Goal: Task Accomplishment & Management: Manage account settings

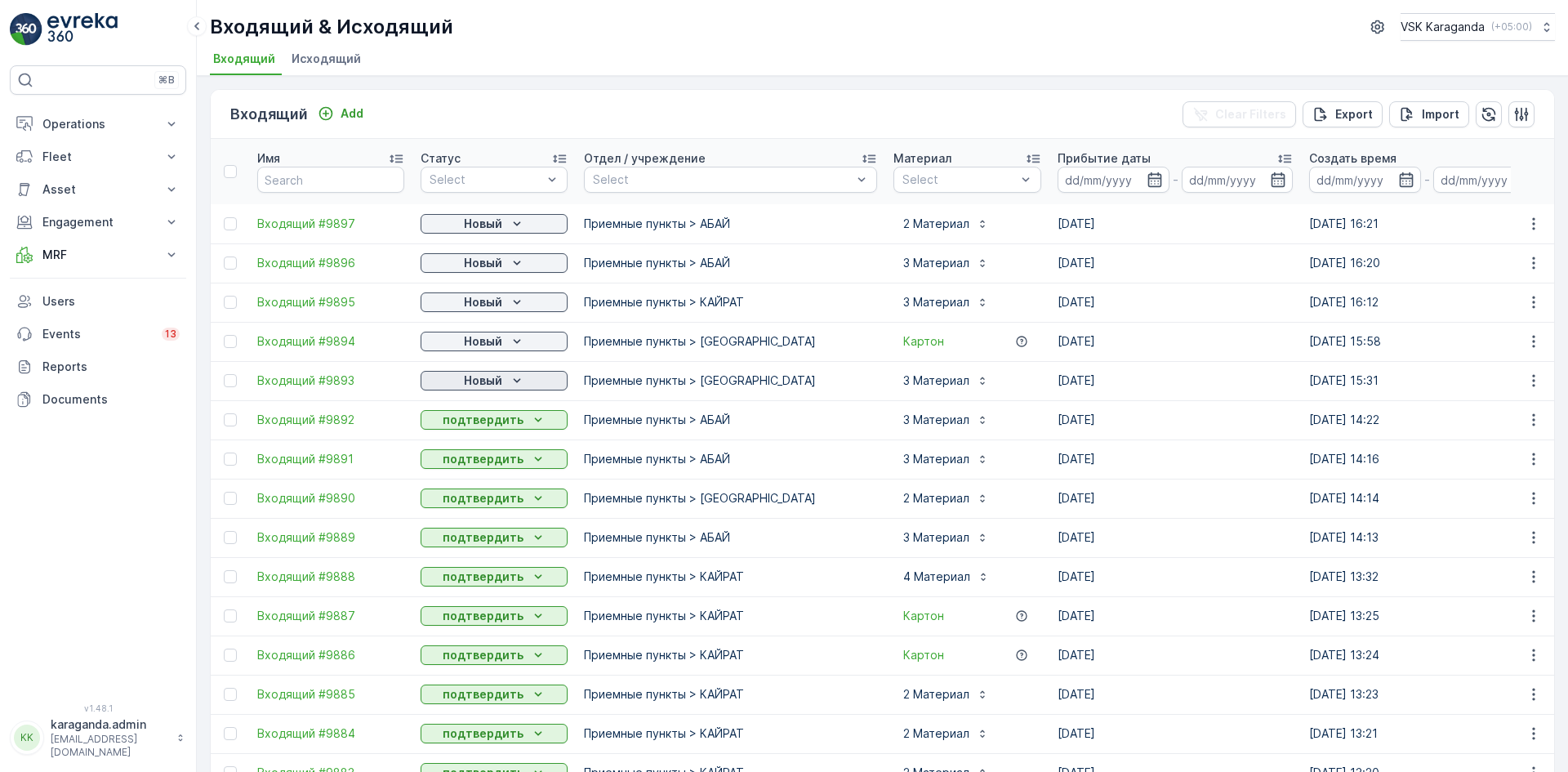
click at [489, 385] on p "Новый" at bounding box center [482, 380] width 38 height 17
click at [472, 422] on span "подтвердить" at bounding box center [468, 428] width 75 height 17
click at [469, 342] on p "Новый" at bounding box center [482, 341] width 38 height 17
click at [469, 381] on span "подтвердить" at bounding box center [468, 389] width 75 height 17
click at [497, 249] on td "Новый" at bounding box center [494, 263] width 163 height 39
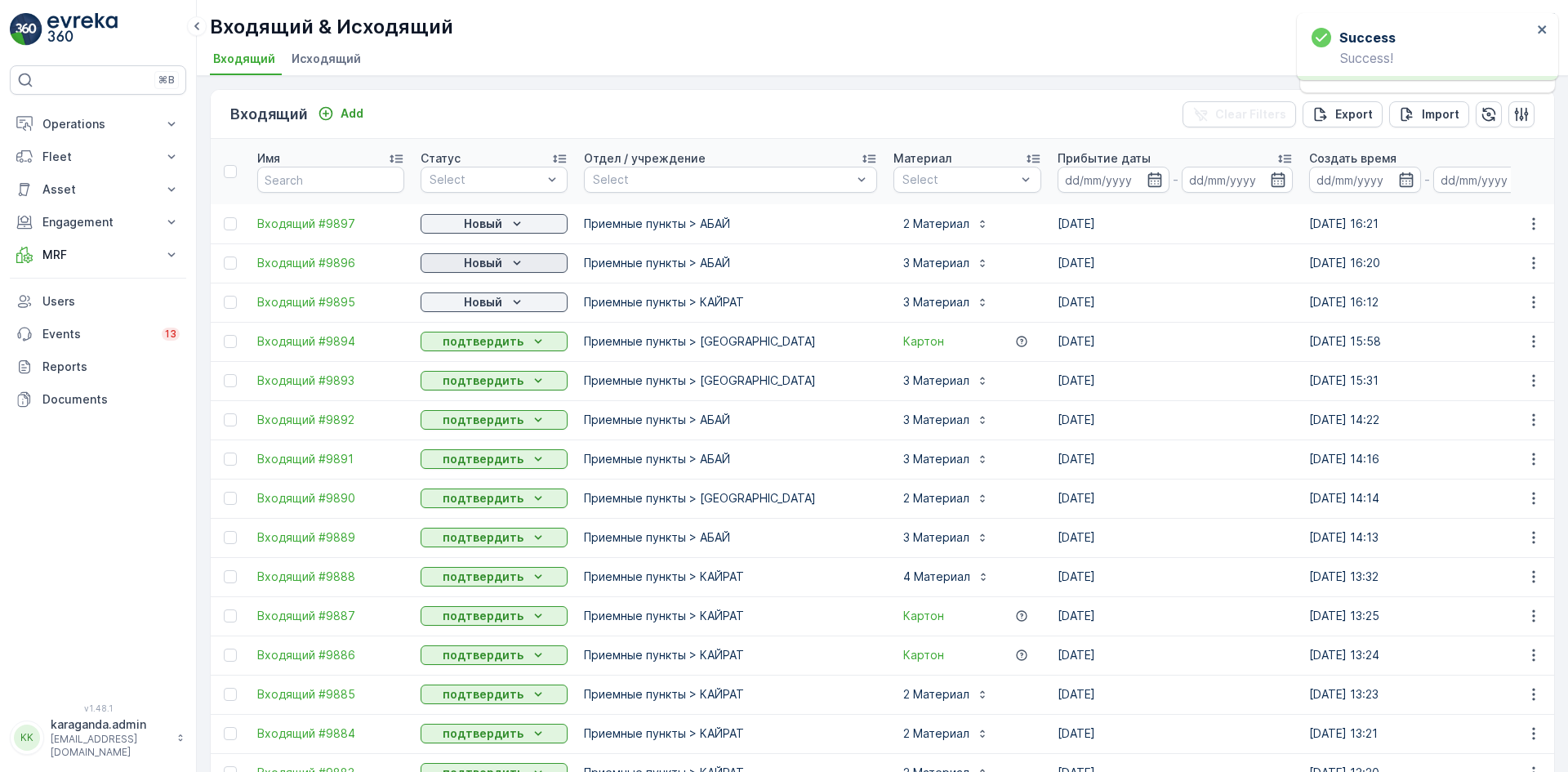
click at [497, 259] on p "Новый" at bounding box center [482, 263] width 38 height 17
click at [479, 302] on span "подтвердить" at bounding box center [468, 310] width 75 height 17
click at [484, 228] on p "Новый" at bounding box center [482, 224] width 38 height 17
click at [483, 282] on div "подтвердить" at bounding box center [468, 271] width 88 height 23
click at [464, 297] on p "Новый" at bounding box center [482, 301] width 38 height 17
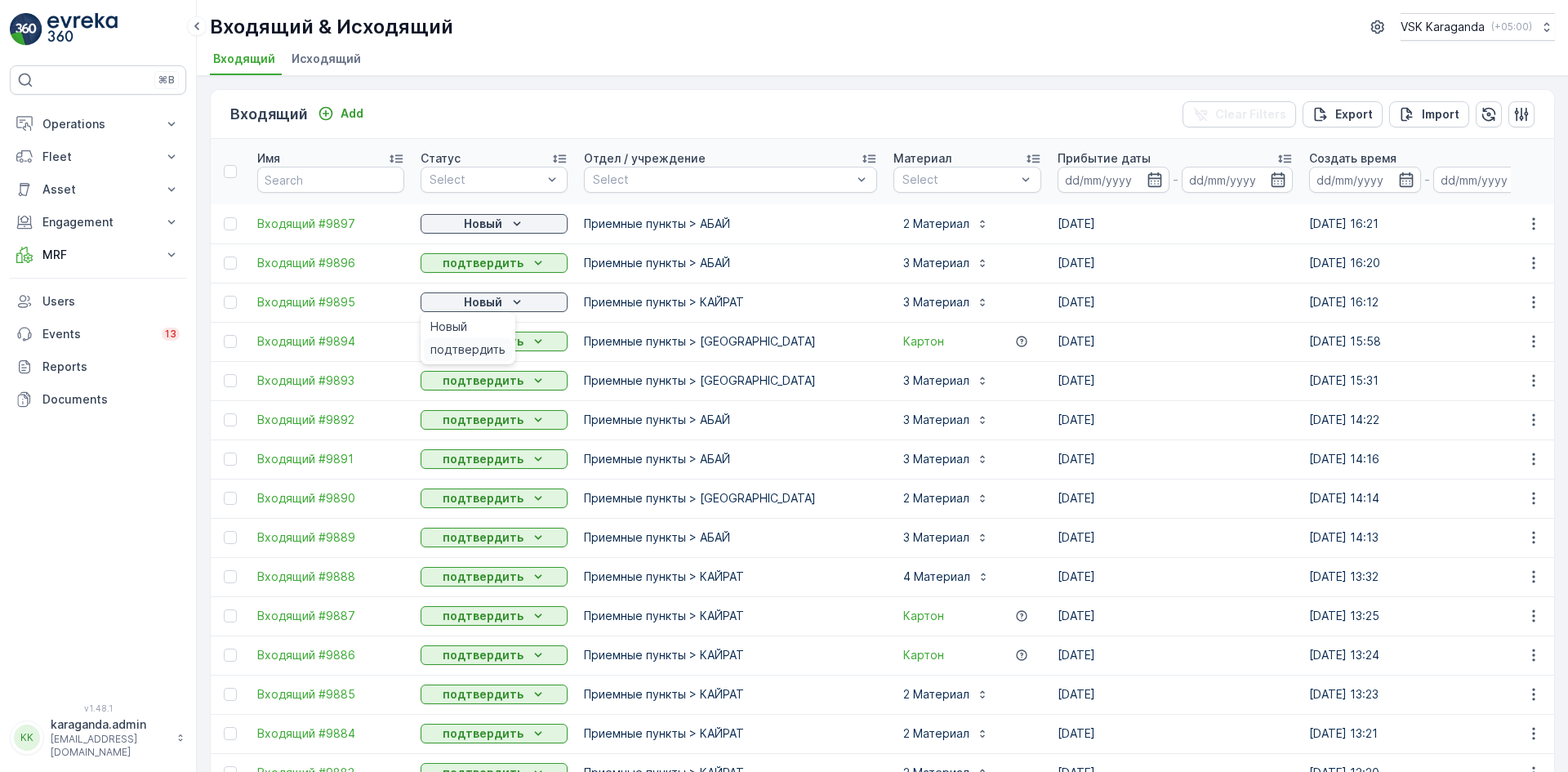
click at [460, 349] on span "подтвердить" at bounding box center [468, 349] width 75 height 17
click at [494, 231] on p "Новый" at bounding box center [482, 224] width 38 height 17
click at [485, 268] on span "подтвердить" at bounding box center [468, 271] width 75 height 17
